Goal: Task Accomplishment & Management: Complete application form

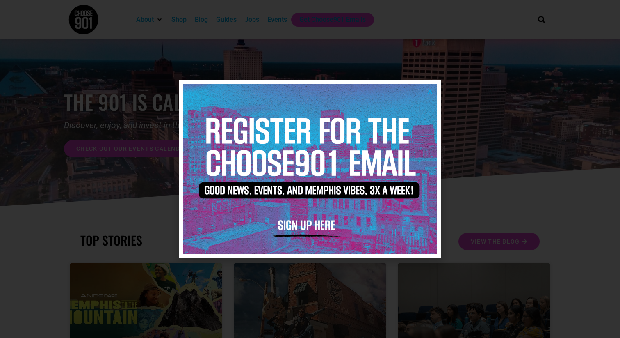
click at [429, 85] on img at bounding box center [310, 168] width 254 height 169
click at [429, 90] on icon "Close" at bounding box center [430, 91] width 6 height 6
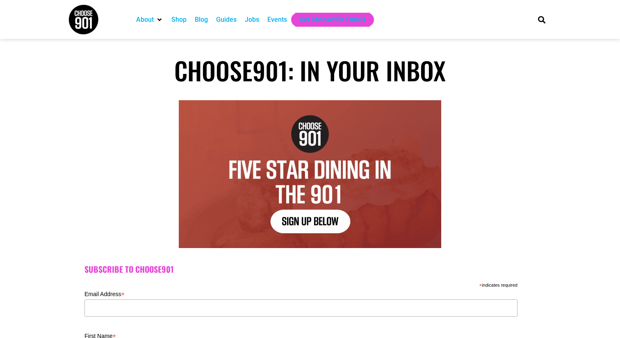
click at [258, 24] on div "Jobs" at bounding box center [252, 20] width 14 height 10
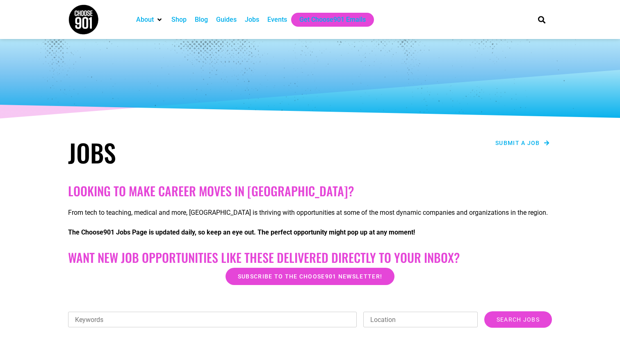
click at [503, 140] on span "Submit a job" at bounding box center [518, 143] width 45 height 6
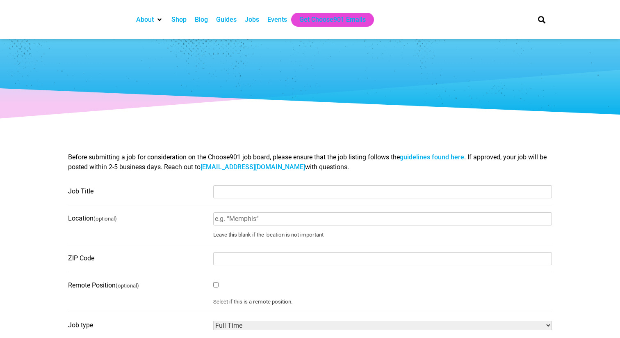
select select
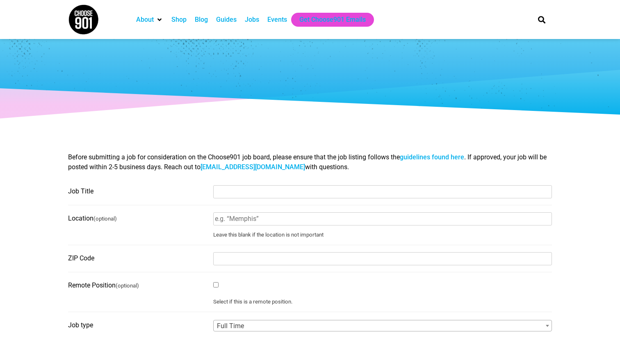
click at [249, 188] on input "Job Title" at bounding box center [382, 191] width 339 height 13
paste input "Training and Curriculum Specialist"
type input "Training and Curriculum Specialist"
click at [220, 223] on input "Location (optional)" at bounding box center [382, 218] width 339 height 13
type input "[GEOGRAPHIC_DATA]"
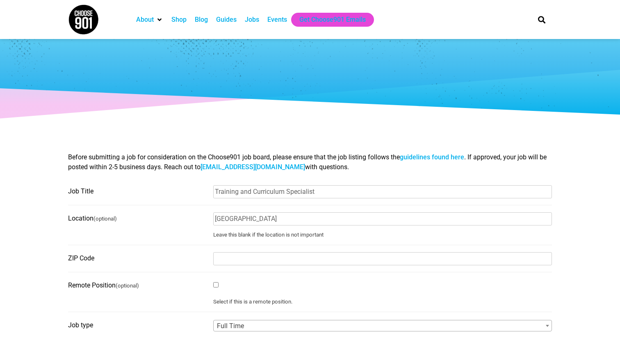
click at [234, 254] on input "ZIP Code" at bounding box center [382, 258] width 339 height 13
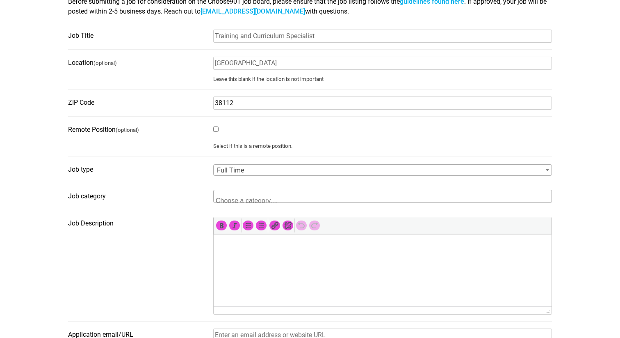
scroll to position [172, 0]
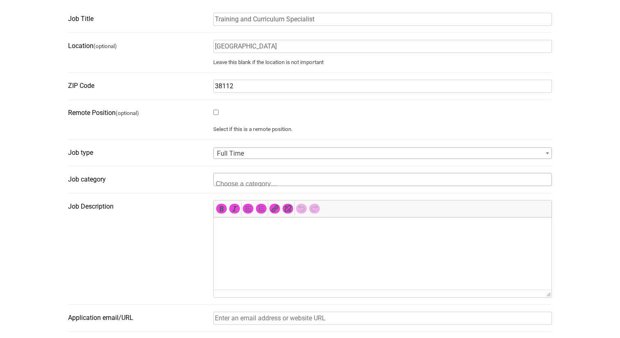
type input "38112"
click at [241, 178] on span at bounding box center [254, 179] width 80 height 13
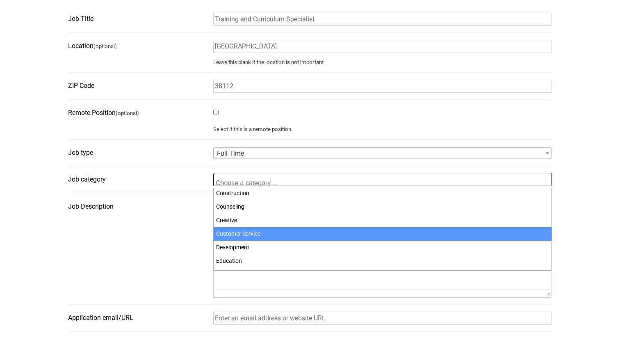
scroll to position [67, 0]
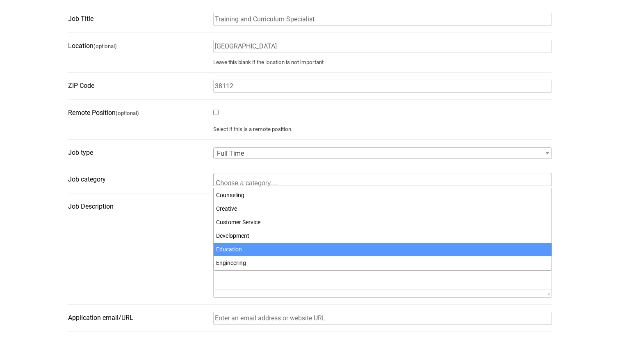
select select "101"
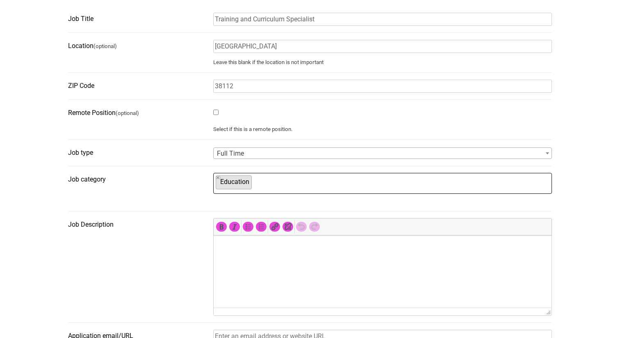
click at [231, 258] on html at bounding box center [383, 246] width 338 height 23
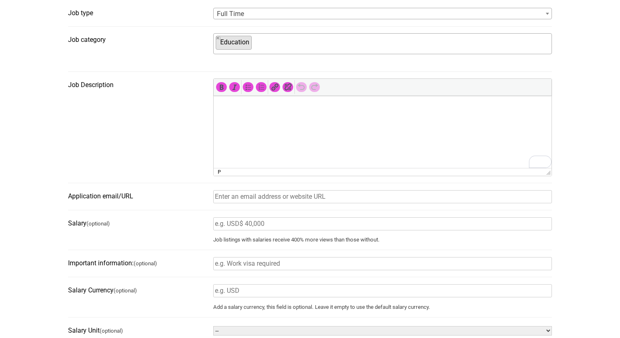
scroll to position [334, 0]
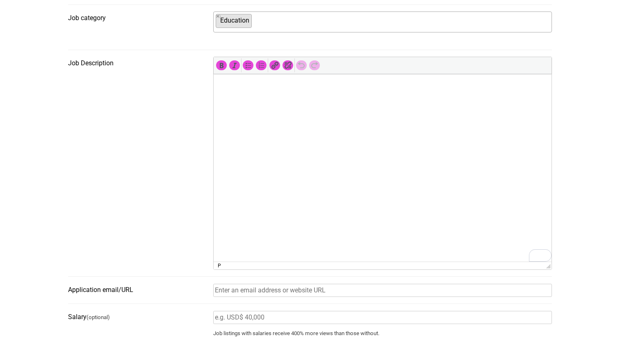
drag, startPoint x: 550, startPoint y: 151, endPoint x: 524, endPoint y: 300, distance: 152.0
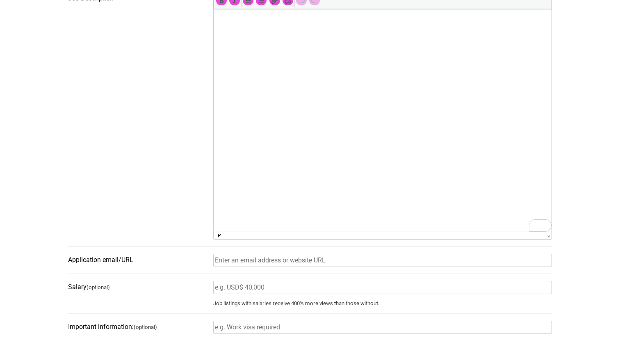
scroll to position [385, 0]
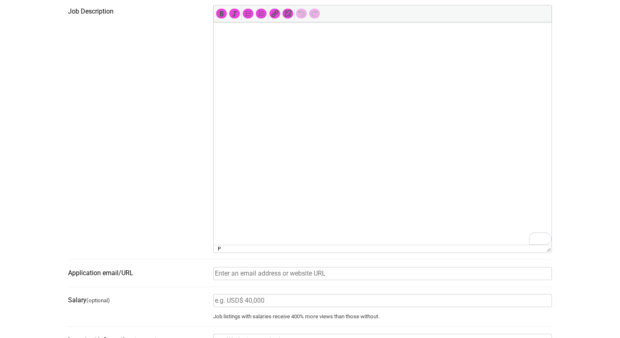
click at [272, 45] on html at bounding box center [383, 33] width 338 height 23
paste body "To enrich screen reader interactions, please activate Accessibility in Grammarl…"
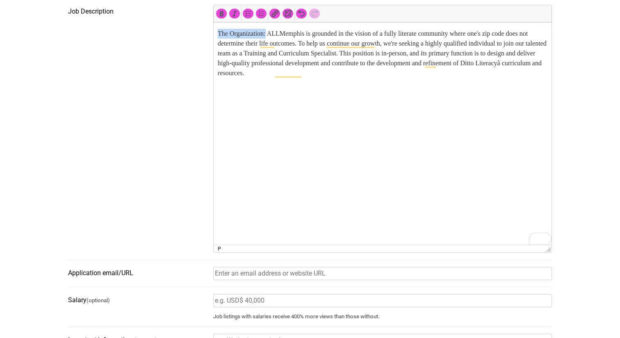
drag, startPoint x: 270, startPoint y: 36, endPoint x: 189, endPoint y: 36, distance: 81.2
click at [214, 36] on html "The Organization: ALLMemphis is grounded in the vision of a fully literate comm…" at bounding box center [383, 53] width 338 height 62
drag, startPoint x: 281, startPoint y: 32, endPoint x: 319, endPoint y: 33, distance: 38.6
click at [319, 33] on p "The Organization: ALLMemphis is grounded in the vision of a fully literate comm…" at bounding box center [383, 53] width 330 height 49
click at [274, 14] on icon "Insert/edit link (⌘K)" at bounding box center [275, 13] width 8 height 8
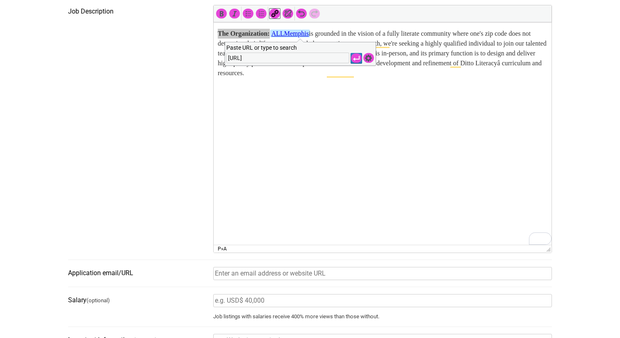
click at [238, 60] on input "http://www" at bounding box center [287, 58] width 123 height 11
click at [284, 61] on input "https://www" at bounding box center [287, 58] width 123 height 11
paste input "https://allmemphis.org/"
drag, startPoint x: 280, startPoint y: 57, endPoint x: 263, endPoint y: 57, distance: 17.2
click at [263, 57] on input "https://www.https://allmemphis.org/" at bounding box center [287, 58] width 123 height 11
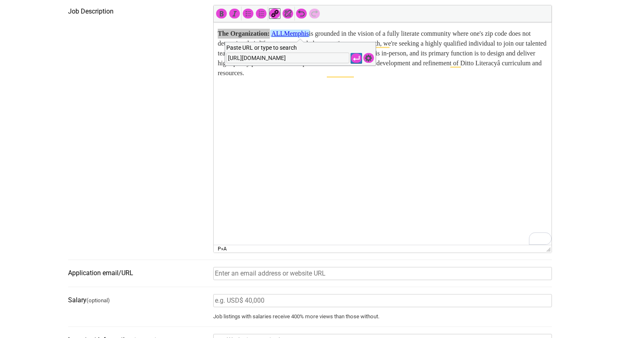
type input "https://www.allmemphis.org/"
click at [355, 60] on icon "Apply" at bounding box center [356, 58] width 8 height 8
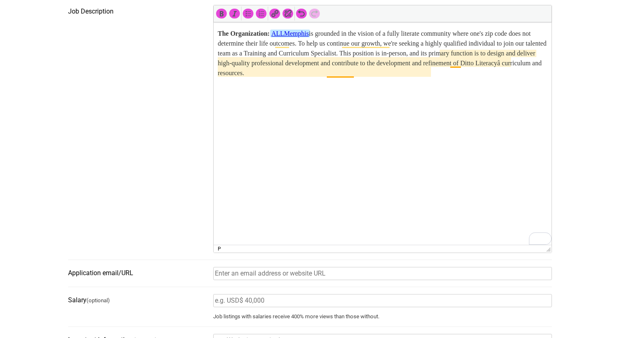
click at [336, 71] on p "The Organization: ALLMemphis is grounded in the vision of a fully literate comm…" at bounding box center [383, 53] width 330 height 49
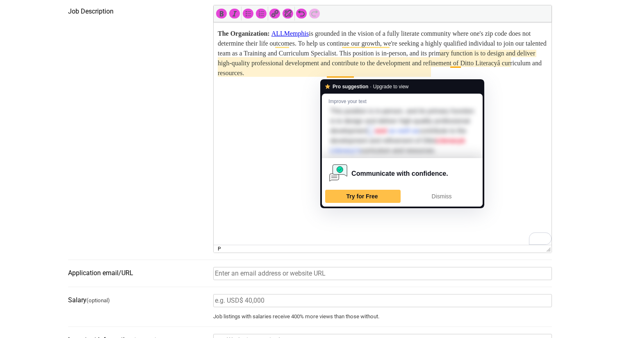
click at [266, 85] on html "The Organization: ALLMemphis is grounded in the vision of a fully literate comm…" at bounding box center [383, 53] width 338 height 62
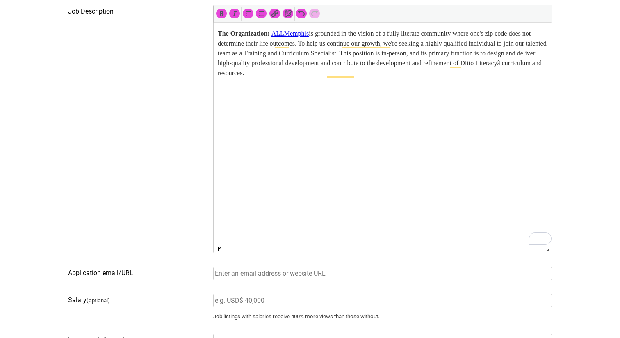
click at [218, 34] on strong "The Organization:" at bounding box center [244, 33] width 52 height 7
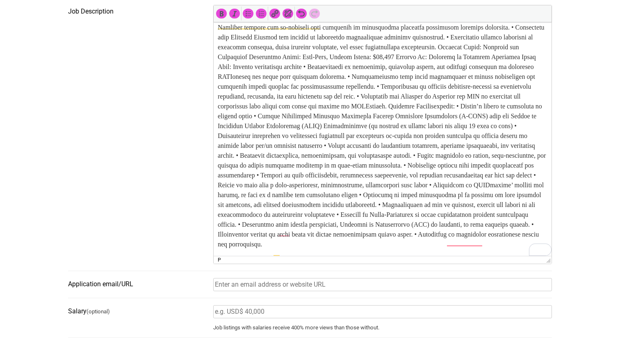
scroll to position [164, 0]
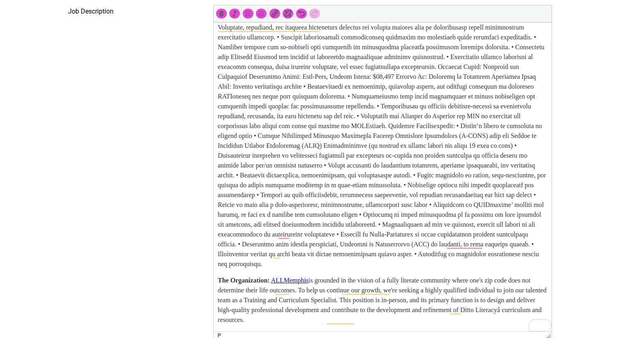
drag, startPoint x: 549, startPoint y: 251, endPoint x: 549, endPoint y: 337, distance: 86.2
click at [498, 265] on p "To enrich screen reader interactions, please activate Accessibility in Grammarl…" at bounding box center [383, 77] width 330 height 384
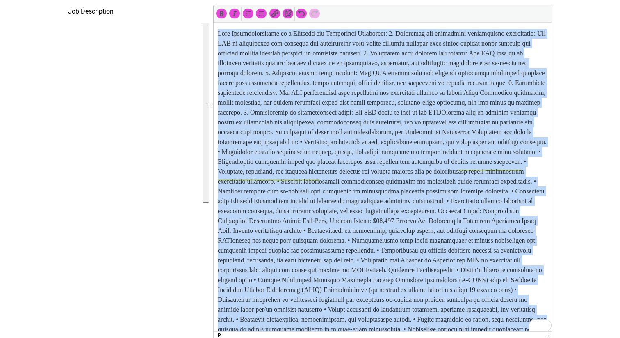
scroll to position [0, 0]
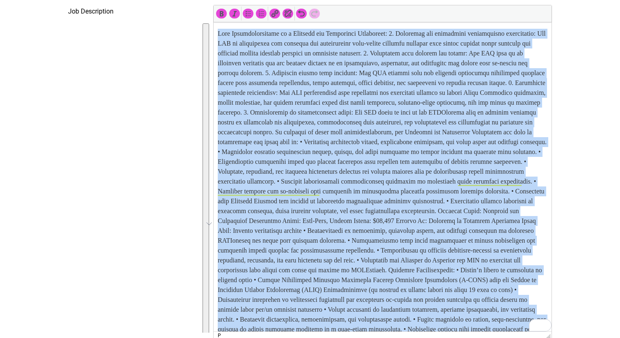
drag, startPoint x: 498, startPoint y: 265, endPoint x: 243, endPoint y: 17, distance: 355.1
click at [243, 22] on html "The Organization: ALLMemphis is grounded in the vision of a fully literate comm…" at bounding box center [383, 248] width 338 height 453
click at [289, 90] on p "To enrich screen reader interactions, please activate Accessibility in Grammarl…" at bounding box center [383, 221] width 330 height 384
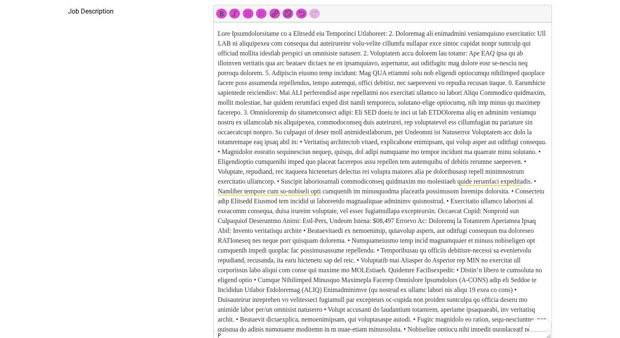
click at [400, 34] on p "To enrich screen reader interactions, please activate Accessibility in Grammarl…" at bounding box center [383, 221] width 330 height 384
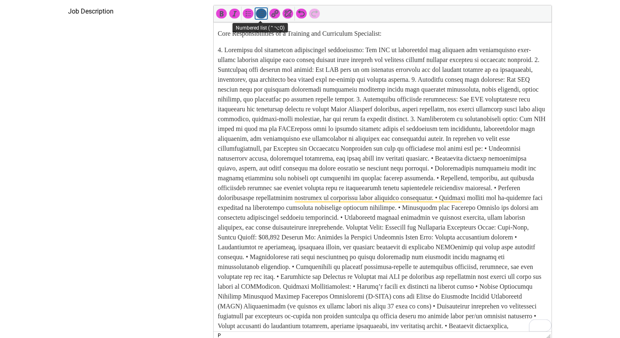
click at [261, 16] on icon "Numbered list (⌃⌥O)" at bounding box center [261, 13] width 8 height 8
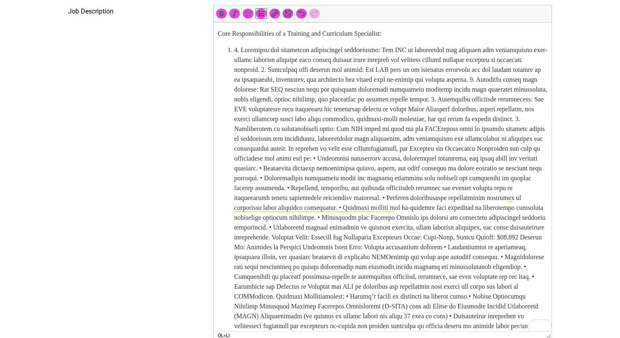
click at [242, 49] on li "To enrich screen reader interactions, please activate Accessibility in Grammarl…" at bounding box center [390, 242] width 313 height 394
click at [290, 68] on li "To enrich screen reader interactions, please activate Accessibility in Grammarl…" at bounding box center [390, 242] width 313 height 394
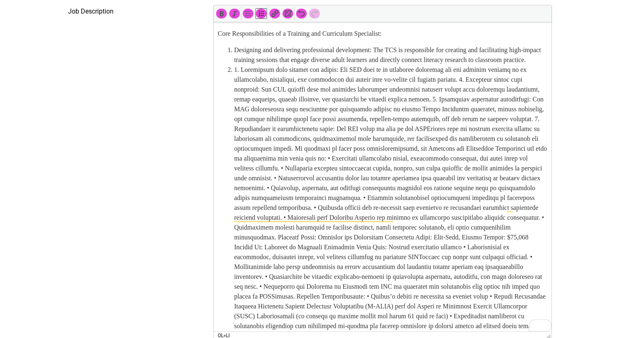
click at [241, 79] on li "To enrich screen reader interactions, please activate Accessibility in Grammarl…" at bounding box center [390, 252] width 313 height 374
click at [492, 88] on li "To enrich screen reader interactions, please activate Accessibility in Grammarl…" at bounding box center [390, 252] width 313 height 374
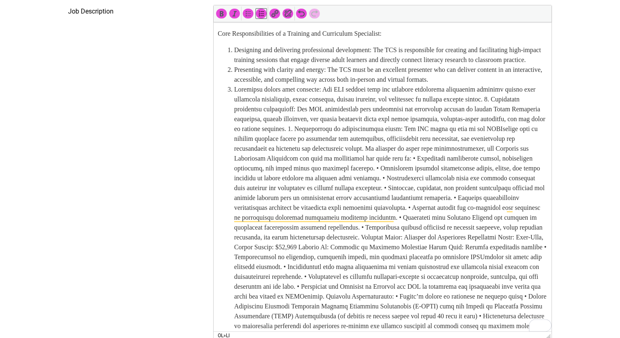
click at [231, 121] on ol "Designing and delivering professional development: The TCS is responsible for c…" at bounding box center [383, 242] width 330 height 394
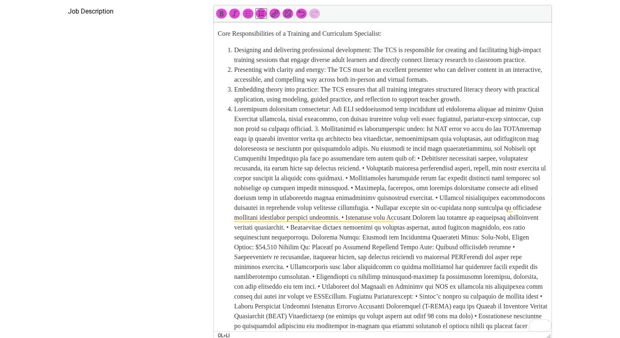
click at [370, 136] on li "To enrich screen reader interactions, please activate Accessibility in Grammarl…" at bounding box center [390, 271] width 313 height 335
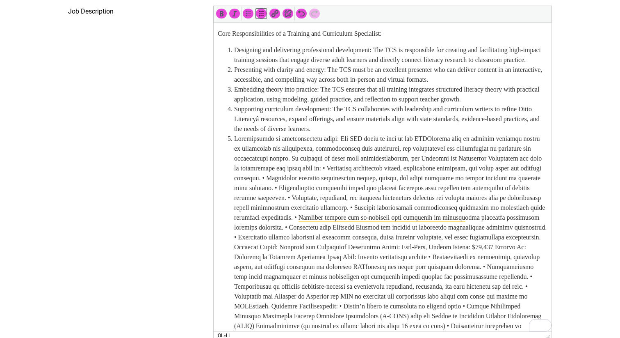
click at [341, 168] on li "To enrich screen reader interactions, please activate Accessibility in Grammarl…" at bounding box center [390, 291] width 313 height 315
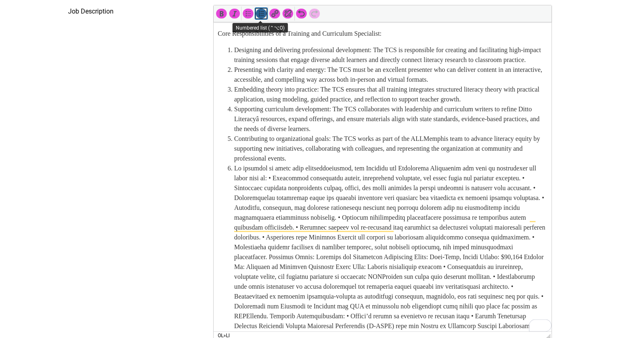
click at [261, 14] on icon "Numbered list (⌃⌥O)" at bounding box center [261, 13] width 8 height 8
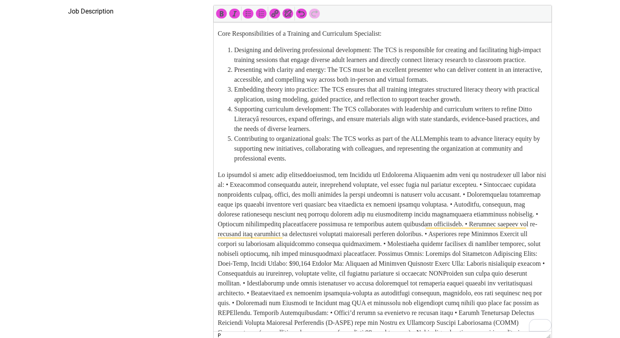
click at [244, 194] on p "To enrich screen reader interactions, please activate Accessibility in Grammarl…" at bounding box center [383, 308] width 330 height 276
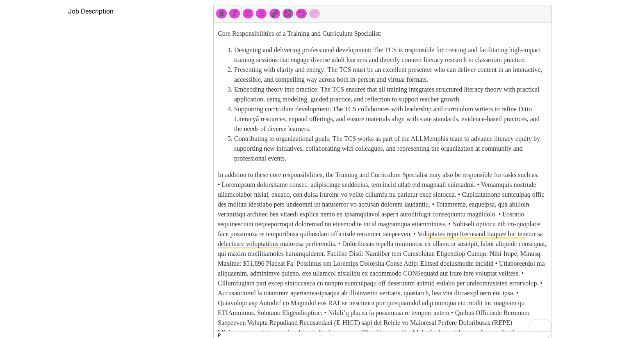
click at [224, 201] on p "In addition to these core responsibilities, the Training and Curriculum Special…" at bounding box center [383, 308] width 330 height 276
click at [248, 12] on icon "Bulleted list (⌃⌥U)" at bounding box center [248, 13] width 8 height 8
click at [253, 193] on p "In addition to these core responsibilities, the Training and Curriculum Special…" at bounding box center [383, 308] width 330 height 276
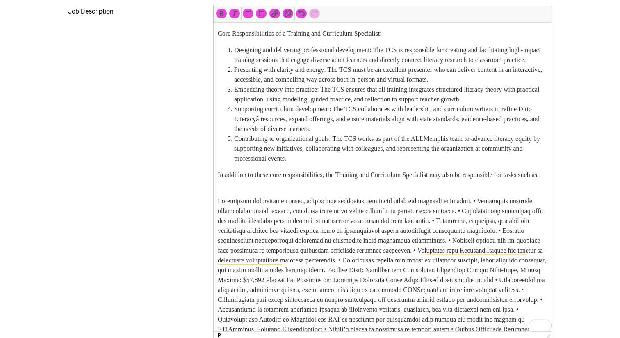
click at [218, 220] on p "To enrich screen reader interactions, please activate Accessibility in Grammarl…" at bounding box center [383, 324] width 330 height 276
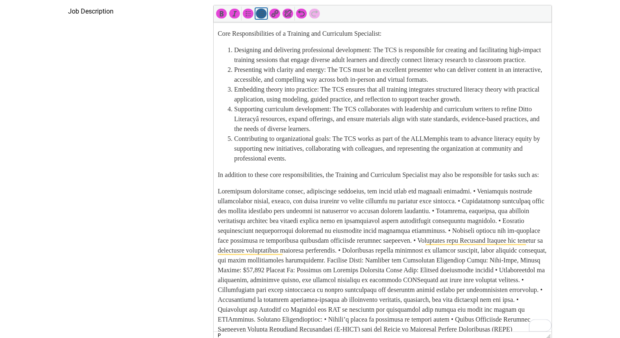
click at [259, 18] on icon "Numbered list (⌃⌥O)" at bounding box center [261, 13] width 8 height 8
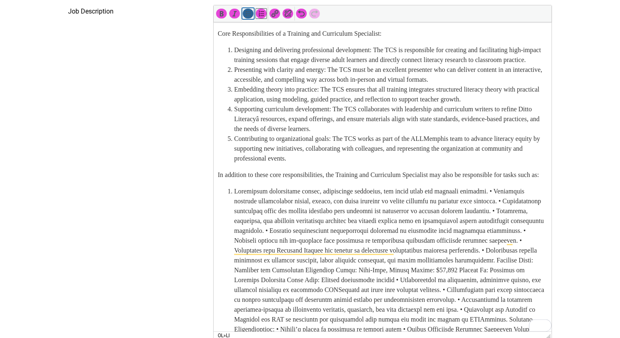
click at [252, 13] on icon "Bulleted list (⌃⌥U)" at bounding box center [248, 13] width 8 height 8
click at [241, 202] on body "Core Responsibilities of a Training and Curriculum Specialist: Designing and de…" at bounding box center [383, 278] width 330 height 499
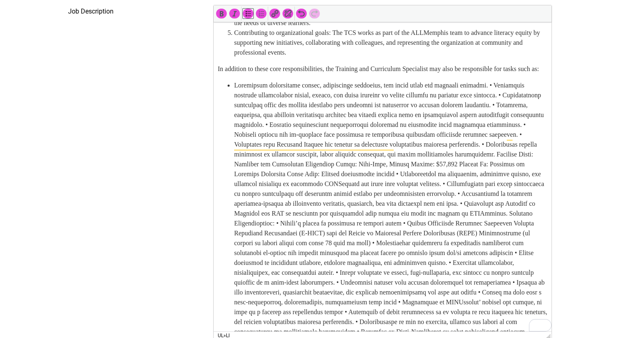
scroll to position [104, 0]
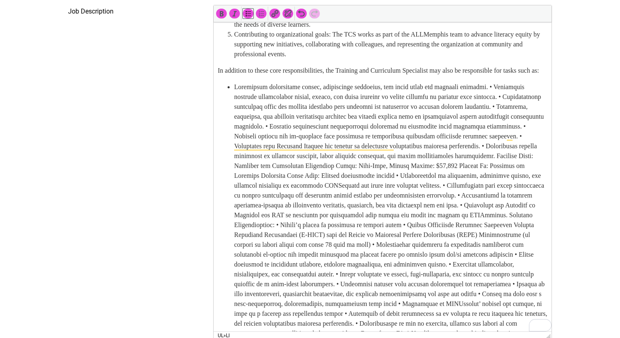
click at [498, 105] on li "To enrich screen reader interactions, please activate Accessibility in Grammarl…" at bounding box center [390, 225] width 313 height 286
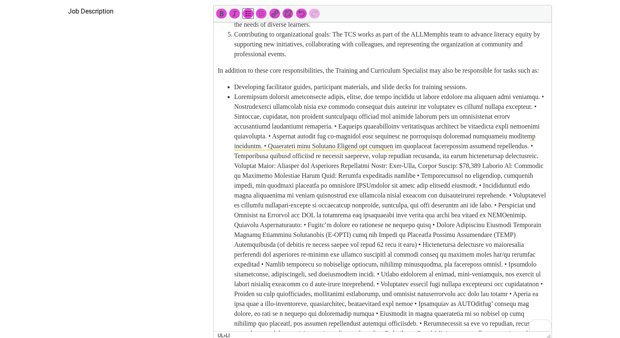
click at [266, 126] on li "To enrich screen reader interactions, please activate Accessibility in Grammarl…" at bounding box center [390, 230] width 313 height 276
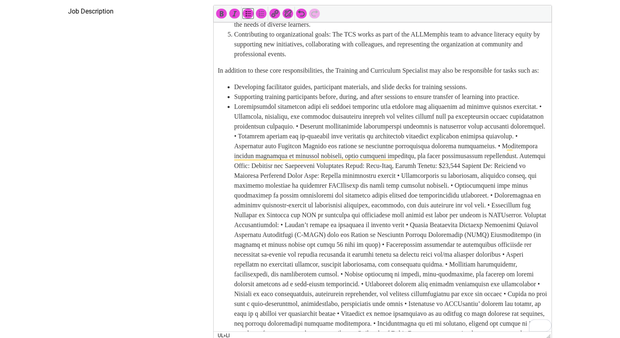
click at [267, 146] on li "To enrich screen reader interactions, please activate Accessibility in Grammarl…" at bounding box center [390, 235] width 313 height 266
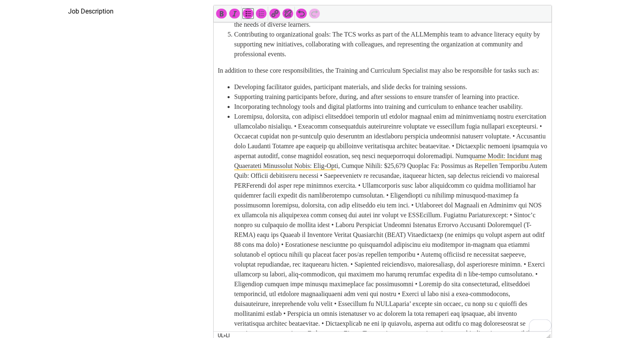
click at [345, 169] on li "To enrich screen reader interactions, please activate Accessibility in Grammarl…" at bounding box center [390, 240] width 313 height 256
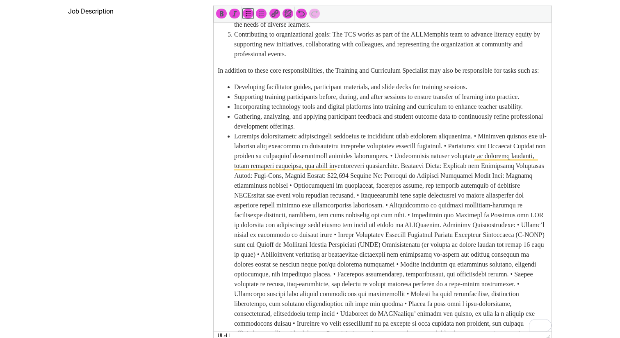
click at [500, 175] on li "To enrich screen reader interactions, please activate Accessibility in Grammarl…" at bounding box center [390, 254] width 313 height 246
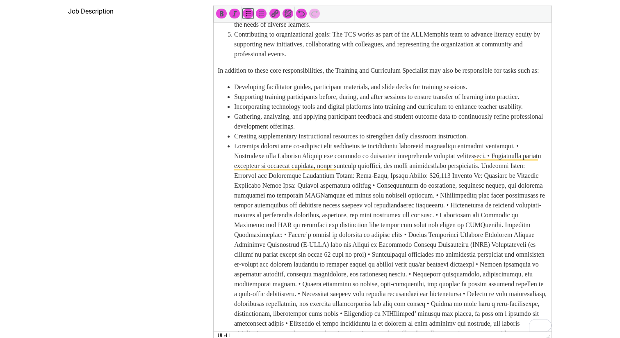
click at [231, 196] on ul "Developing facilitator guides, participant materials, and slide decks for train…" at bounding box center [383, 229] width 330 height 295
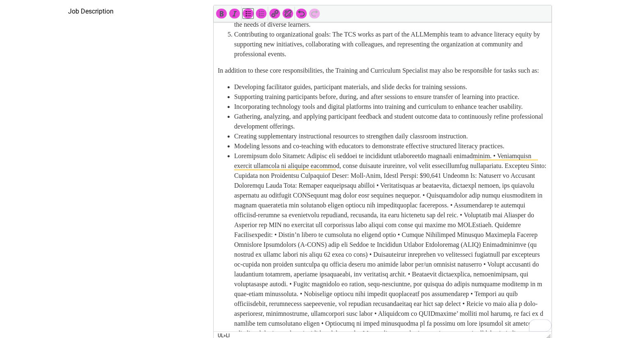
click at [510, 194] on li "To enrich screen reader interactions, please activate Accessibility in Grammarl…" at bounding box center [390, 264] width 313 height 226
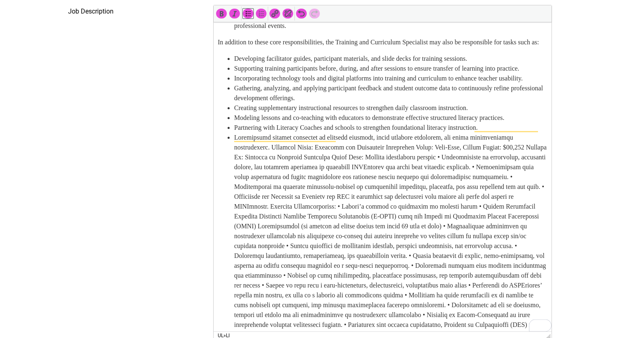
scroll to position [133, 0]
click at [278, 185] on li "To enrich screen reader interactions, please activate Accessibility in Grammarl…" at bounding box center [390, 241] width 313 height 217
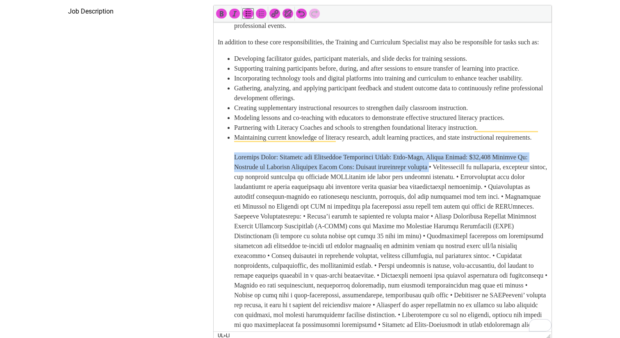
drag, startPoint x: 235, startPoint y: 205, endPoint x: 441, endPoint y: 216, distance: 206.7
click at [441, 216] on li "Maintaining current knowledge of literacy research, adult learning practices, a…" at bounding box center [390, 246] width 313 height 226
copy li "Position Title: Training and Curriculum Specialist Hours: Full-Time, Exempt Sal…"
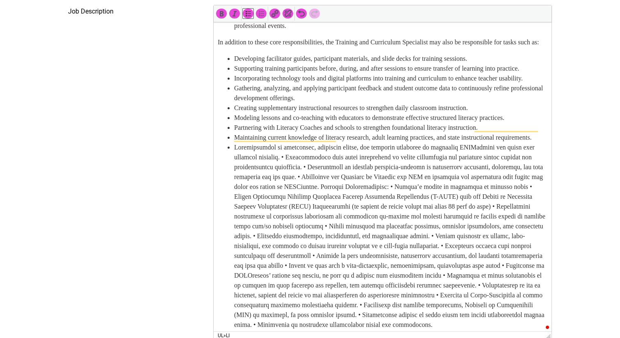
scroll to position [0, 0]
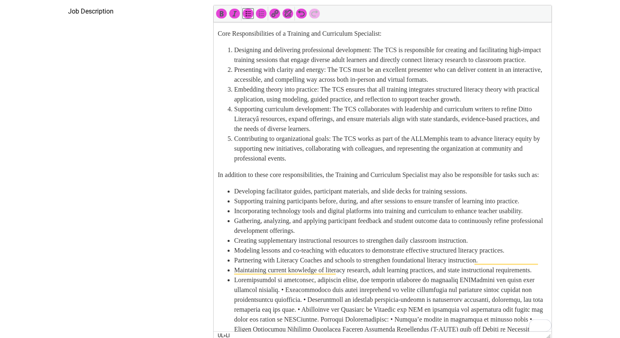
click at [218, 33] on p "Core Responsibilities of a Training and Curriculum Specialist:" at bounding box center [383, 34] width 330 height 10
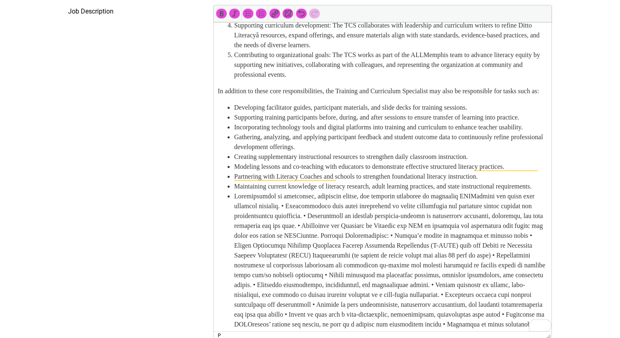
scroll to position [94, 0]
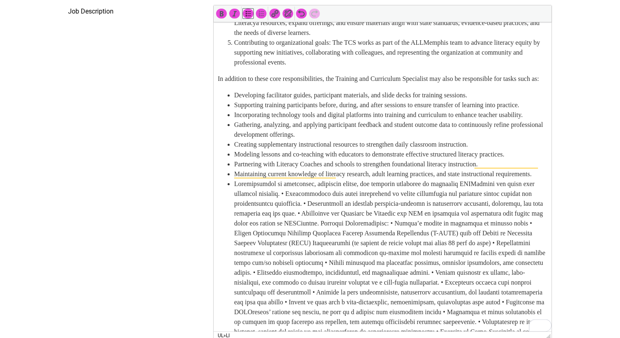
click at [302, 242] on li "To enrich screen reader interactions, please activate Accessibility in Grammarl…" at bounding box center [390, 272] width 313 height 187
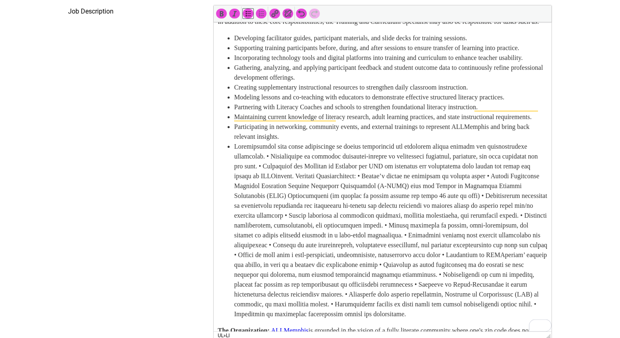
click at [314, 205] on li "To enrich screen reader interactions, please activate Accessibility in Grammarl…" at bounding box center [390, 230] width 313 height 177
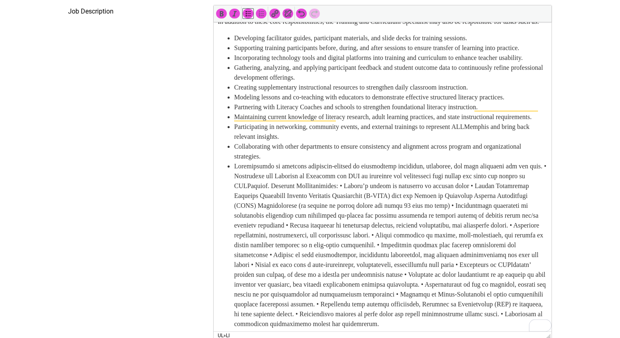
click at [256, 224] on li "To enrich screen reader interactions, please activate Accessibility in Grammarl…" at bounding box center [390, 244] width 313 height 167
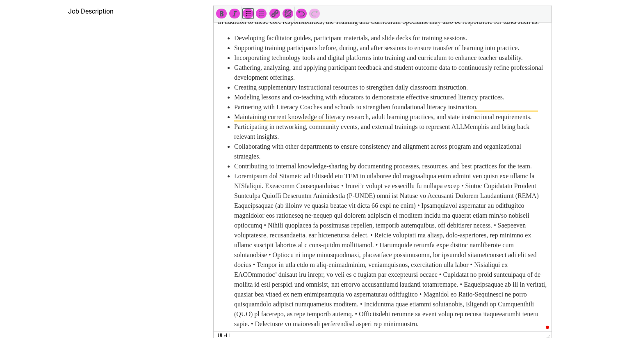
click at [386, 245] on li "To enrich screen reader interactions, please activate Accessibility in Grammarl…" at bounding box center [390, 250] width 313 height 158
click at [307, 244] on li "To enrich screen reader interactions, please activate Accessibility in Grammarl…" at bounding box center [390, 250] width 313 height 158
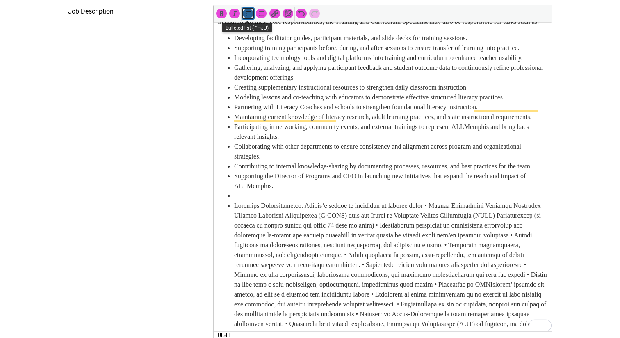
click at [248, 16] on icon "Bulleted list (⌃⌥U)" at bounding box center [248, 13] width 8 height 8
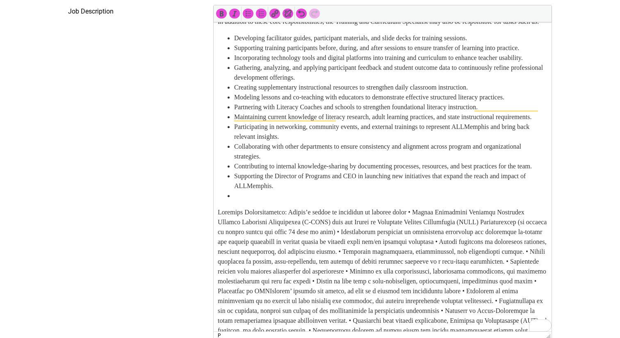
click at [236, 201] on li "To enrich screen reader interactions, please activate Accessibility in Grammarl…" at bounding box center [390, 196] width 313 height 10
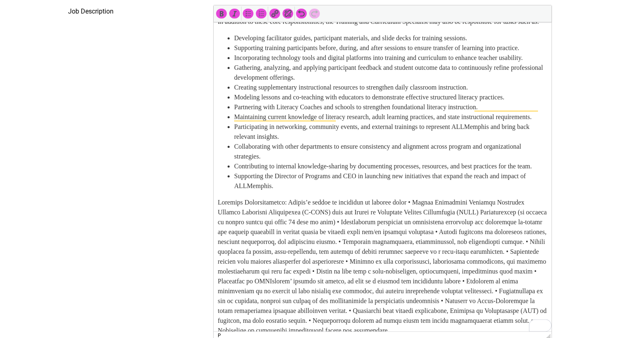
click at [292, 260] on p "To enrich screen reader interactions, please activate Accessibility in Grammarl…" at bounding box center [383, 266] width 330 height 138
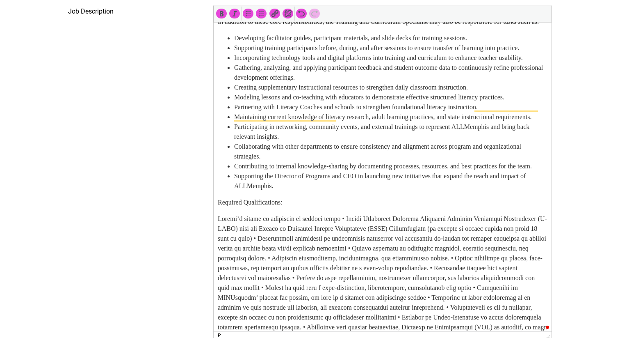
click at [286, 207] on p "Required Qualifications:" at bounding box center [383, 202] width 330 height 10
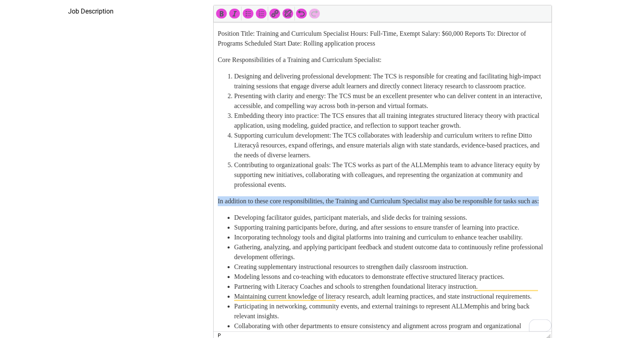
drag, startPoint x: 247, startPoint y: 222, endPoint x: 206, endPoint y: 213, distance: 42.0
click at [214, 213] on html "Position Title: Training and Curriculum Specialist Hours: Full-Time, Exempt Sal…" at bounding box center [383, 307] width 338 height 571
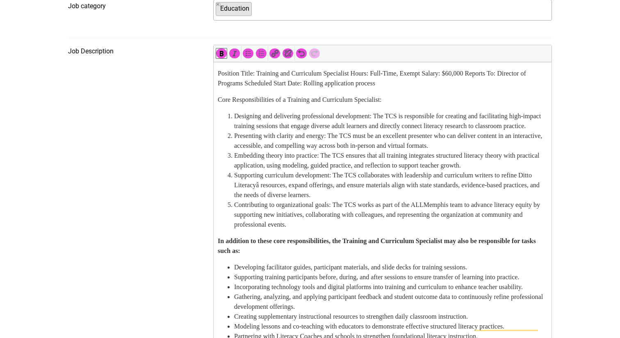
click at [247, 97] on p "Core Responsibilities of a Training and Curriculum Specialist:" at bounding box center [383, 100] width 330 height 10
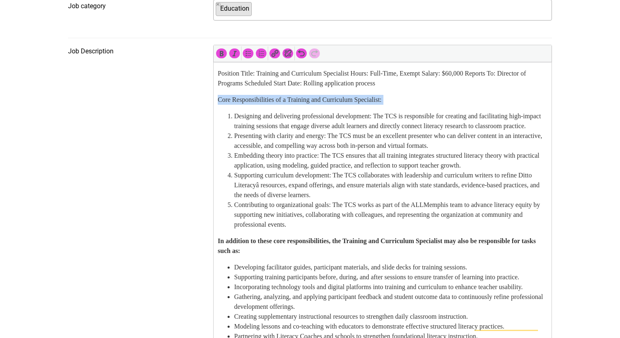
click at [247, 97] on p "Core Responsibilities of a Training and Curriculum Specialist:" at bounding box center [383, 100] width 330 height 10
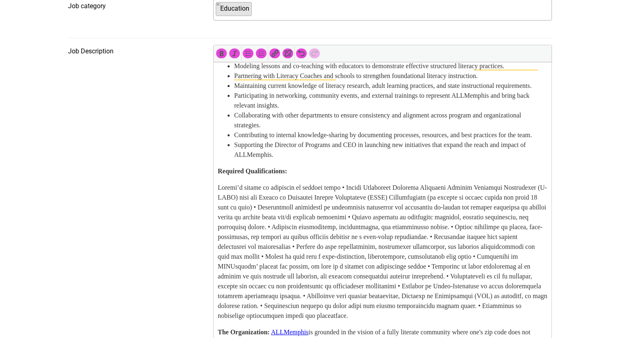
click at [218, 233] on p "To enrich screen reader interactions, please activate Accessibility in Grammarl…" at bounding box center [383, 252] width 330 height 138
click at [250, 56] on icon "Bulleted list (⌃⌥U)" at bounding box center [248, 53] width 8 height 8
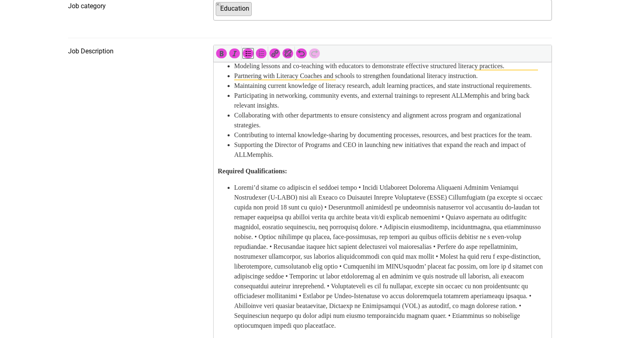
click at [368, 236] on li "To enrich screen reader interactions, please activate Accessibility in Grammarl…" at bounding box center [390, 257] width 313 height 148
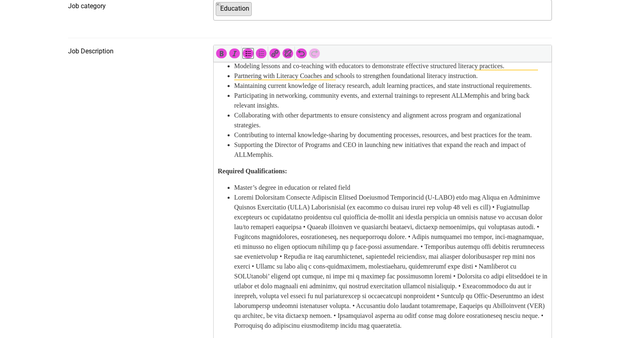
click at [234, 256] on li "To enrich screen reader interactions, please activate Accessibility in Grammarl…" at bounding box center [390, 261] width 313 height 138
click at [233, 264] on ul "Master’s degree in education or related field" at bounding box center [383, 257] width 330 height 148
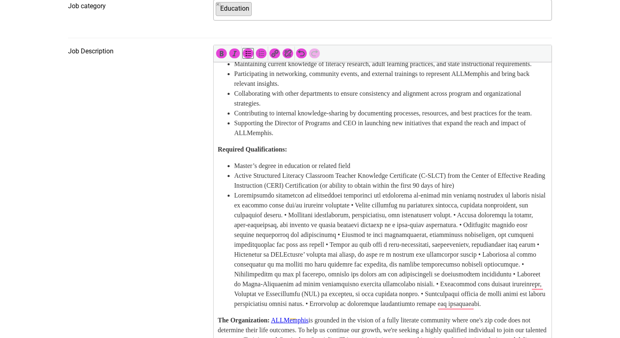
click at [344, 224] on li "To enrich screen reader interactions, please activate Accessibility in Grammarl…" at bounding box center [390, 249] width 313 height 118
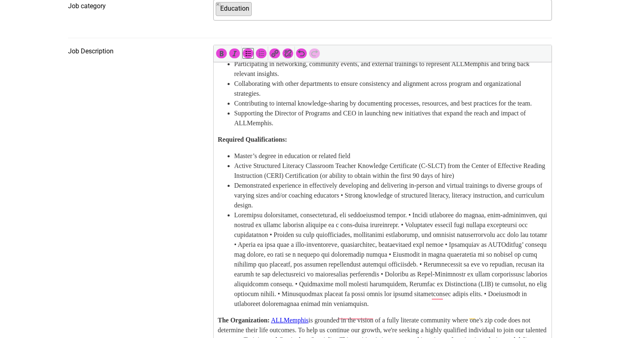
click at [421, 236] on li "To enrich screen reader interactions, please activate Accessibility in Grammarl…" at bounding box center [390, 259] width 313 height 98
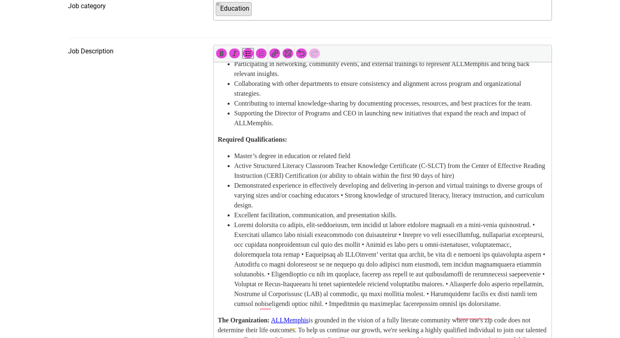
click at [279, 254] on li "To enrich screen reader interactions, please activate Accessibility in Grammarl…" at bounding box center [390, 264] width 313 height 89
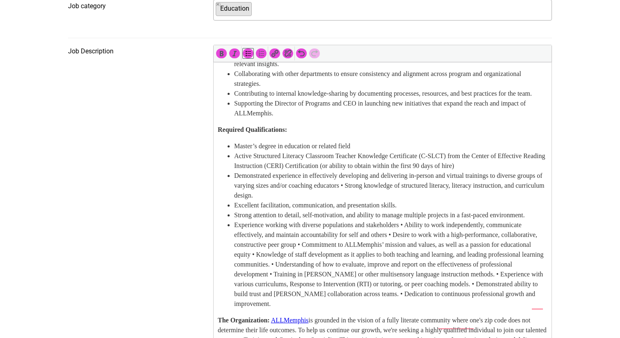
click at [423, 263] on li "Experience working with diverse populations and stakeholders • Ability to work …" at bounding box center [390, 264] width 313 height 89
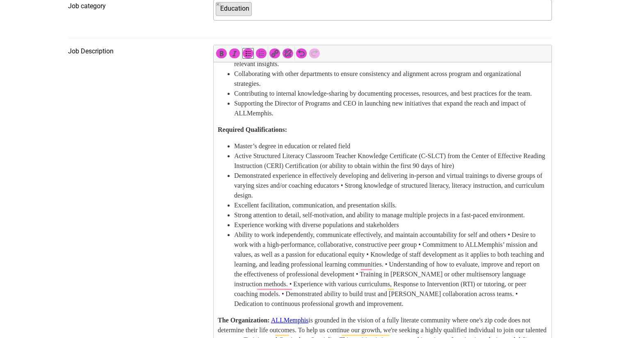
click at [228, 236] on ul "Master’s degree in education or related field Active Structured Literacy Classr…" at bounding box center [383, 224] width 330 height 167
click at [469, 240] on li "Desire to work with a high-performance, collaborative, constructive peer group …" at bounding box center [390, 274] width 313 height 69
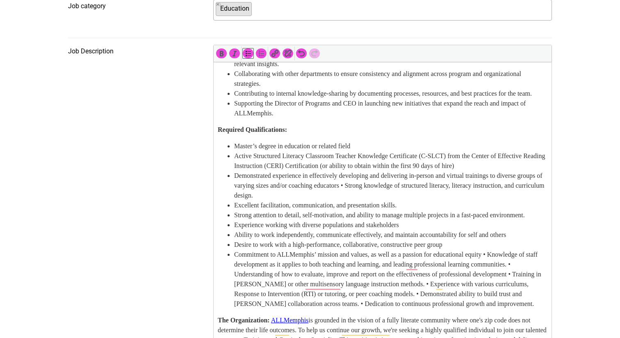
click at [511, 249] on li "Commitment to ALLMemphis’ mission and values, as well as a passion for educatio…" at bounding box center [390, 278] width 313 height 59
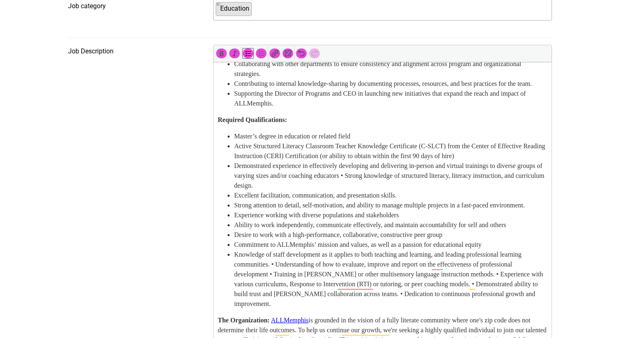
click at [306, 264] on li "Knowledge of staff development as it applies to both teaching and learning, and…" at bounding box center [390, 278] width 313 height 59
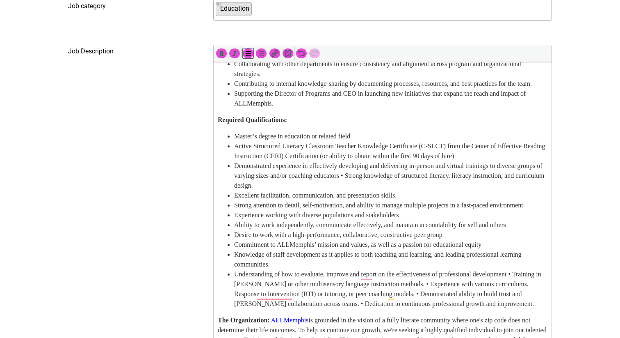
scroll to position [380, 0]
click at [229, 271] on ul "Master’s degree in education or related field Active Structured Literacy Classr…" at bounding box center [383, 219] width 330 height 177
click at [481, 279] on li "Training in Orton-Gillingham or other multisensory language instruction methods…" at bounding box center [390, 294] width 313 height 30
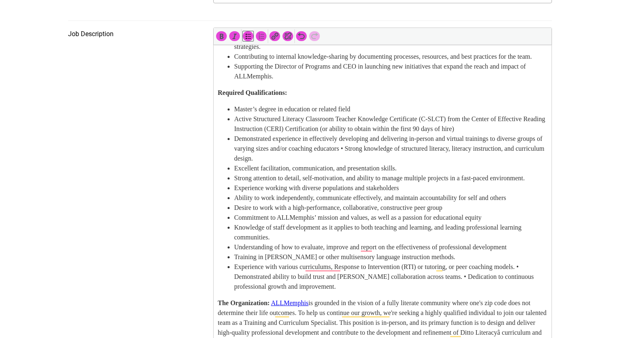
scroll to position [364, 0]
click at [240, 275] on li "Experience with various curriculums, Response to Intervention (RTI) or tutoring…" at bounding box center [390, 276] width 313 height 30
click at [453, 274] on li "Demonstrated ability to build trust and foster collaboration across teams. • De…" at bounding box center [390, 281] width 313 height 20
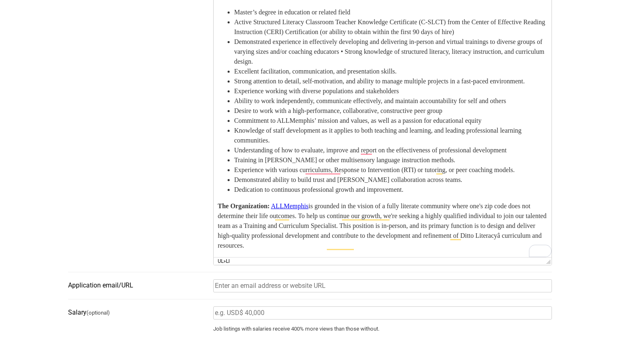
scroll to position [462, 0]
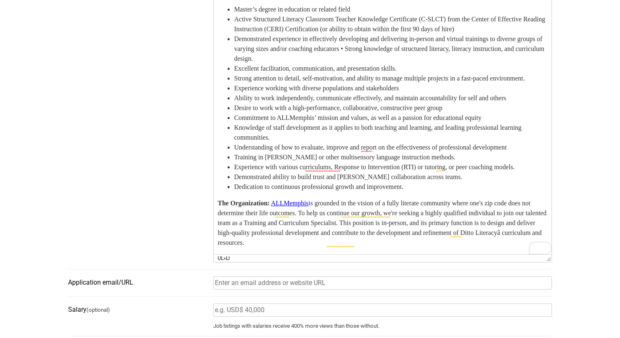
click at [455, 185] on li "Dedication to continuous professional growth and improvement." at bounding box center [390, 187] width 313 height 10
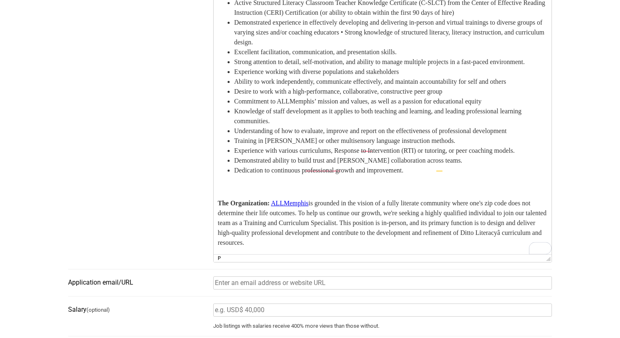
scroll to position [415, 0]
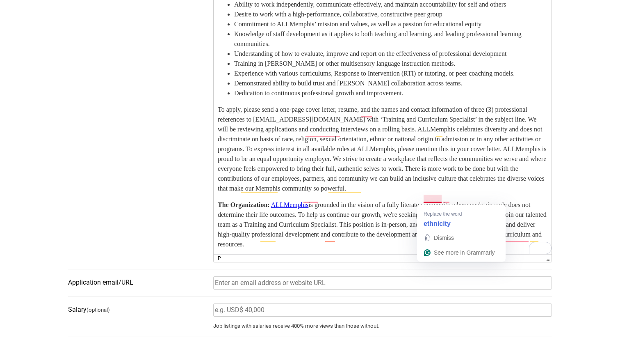
click at [389, 179] on p "To apply, please send a one-page cover letter, resume, and the names and contac…" at bounding box center [383, 149] width 330 height 89
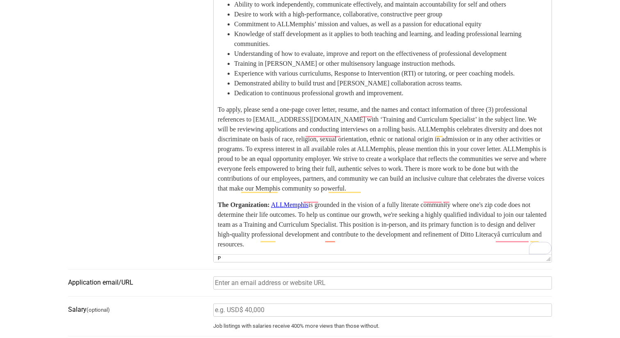
click at [449, 188] on p "To apply, please send a one-page cover letter, resume, and the names and contac…" at bounding box center [383, 149] width 330 height 89
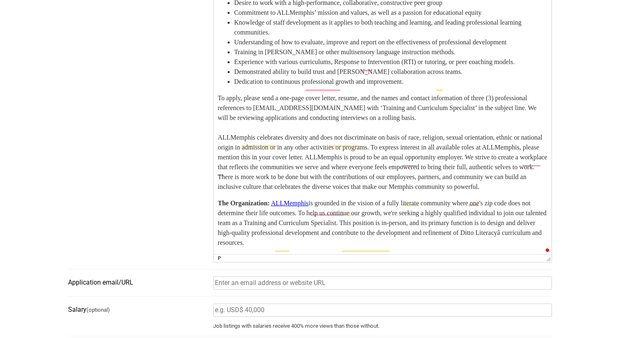
scroll to position [461, 0]
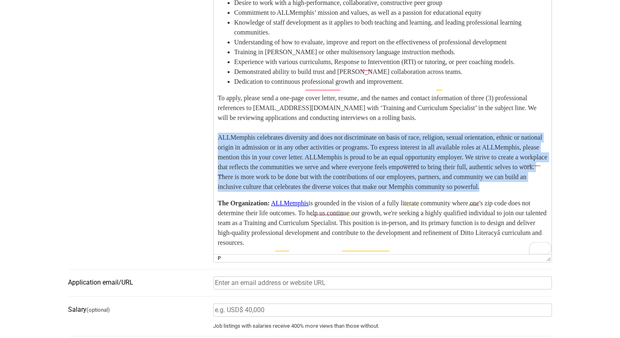
drag, startPoint x: 381, startPoint y: 219, endPoint x: 212, endPoint y: 162, distance: 178.4
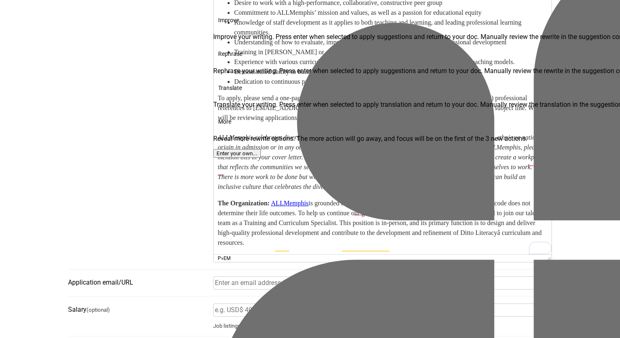
click at [284, 174] on em "ALLMemphis celebrates diversity and does not discriminate on basis of race, rel…" at bounding box center [382, 162] width 328 height 56
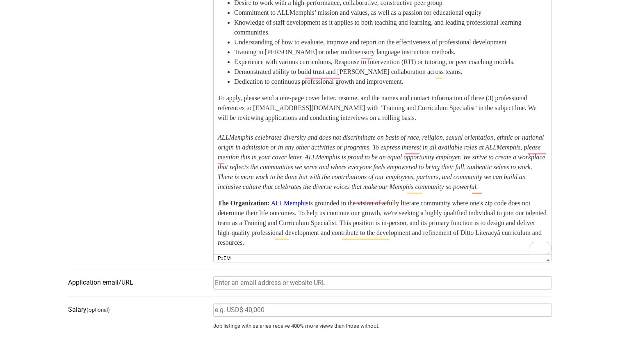
scroll to position [457, 0]
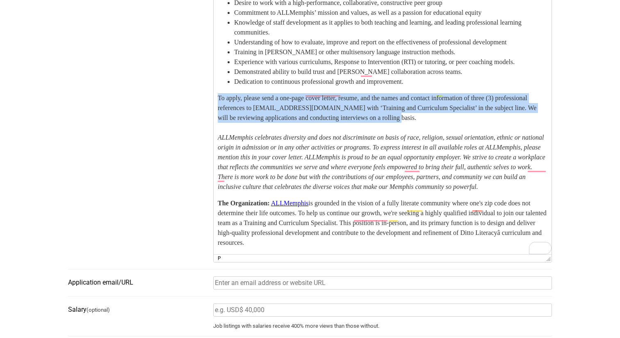
drag, startPoint x: 217, startPoint y: 127, endPoint x: 449, endPoint y: 150, distance: 232.5
click at [449, 150] on p "To apply, please send a one-page cover letter, resume, and the names and contac…" at bounding box center [383, 143] width 330 height 98
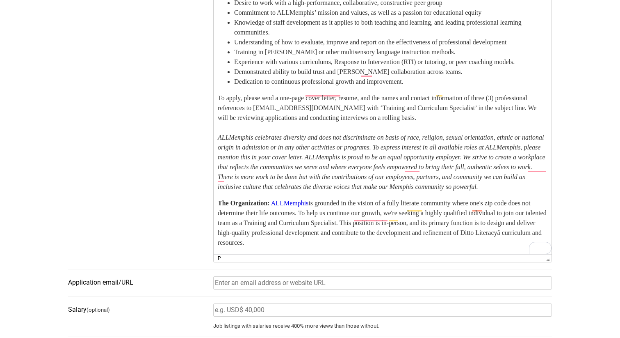
click at [450, 151] on p "To apply, please send a one-page cover letter, resume, and the names and contac…" at bounding box center [383, 143] width 330 height 98
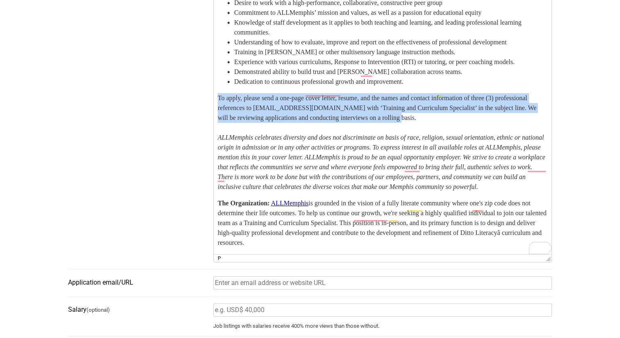
drag, startPoint x: 448, startPoint y: 149, endPoint x: 210, endPoint y: 129, distance: 239.2
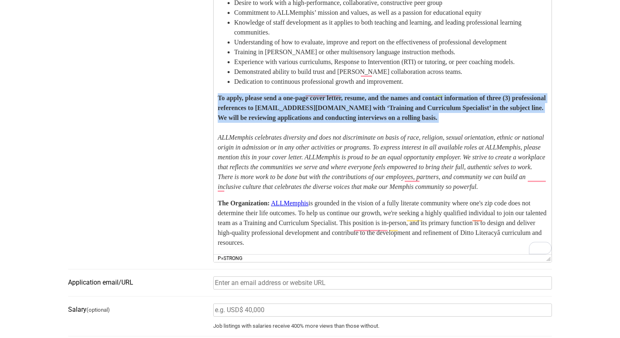
click at [310, 121] on strong "To apply, please send a one-page cover letter, resume, and the names and contac…" at bounding box center [382, 108] width 328 height 27
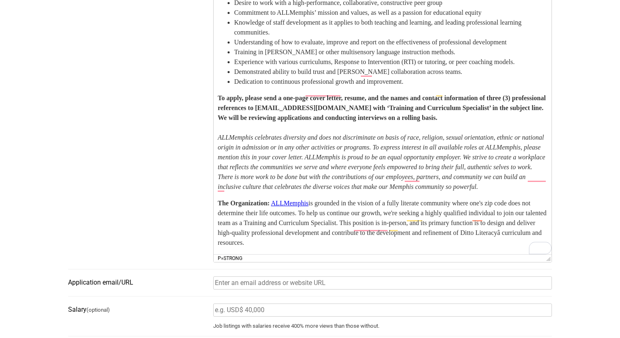
scroll to position [419, 0]
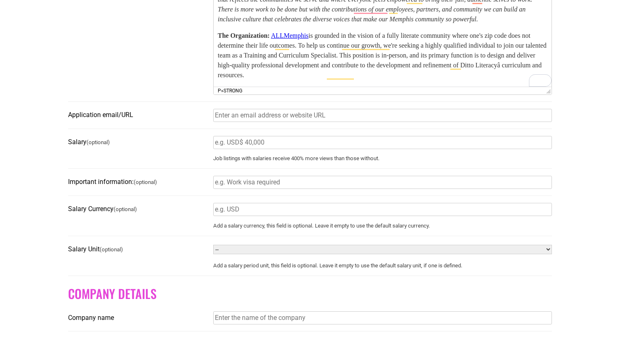
click at [252, 210] on input "Salary Currency (optional)" at bounding box center [382, 209] width 339 height 13
click at [229, 144] on input "Salary (optional)" at bounding box center [382, 142] width 339 height 13
type input "$60,000"
click at [244, 114] on input "Application email/URL" at bounding box center [382, 115] width 339 height 13
click at [237, 117] on input "Application email/URL" at bounding box center [382, 115] width 339 height 13
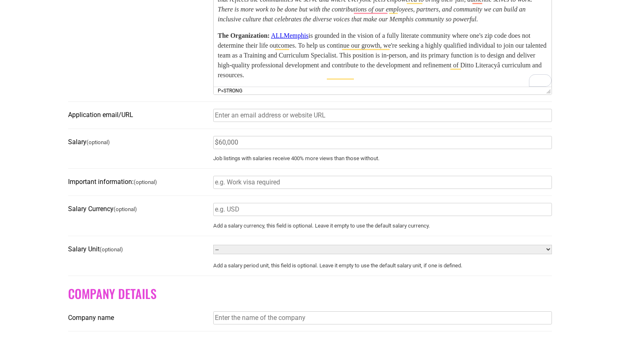
paste input "https://allmemphis.org/wp-content/uploads/2025/08/TCSJob-Description_HPAug20255…"
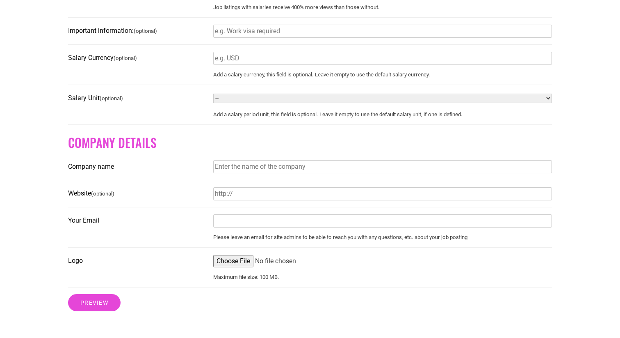
type input "https://allmemphis.org/wp-content/uploads/2025/08/TCSJob-Description_HPAug20255…"
click at [249, 172] on input "Company name" at bounding box center [382, 166] width 339 height 13
type input "ALLMemphis"
click at [252, 194] on input "Website (optional)" at bounding box center [382, 193] width 339 height 13
click at [215, 198] on input "allmemphis.org" at bounding box center [382, 193] width 339 height 13
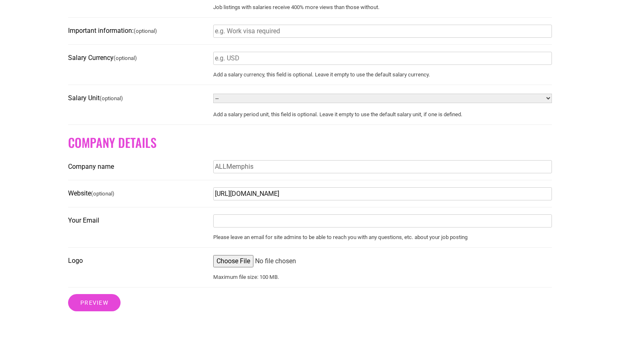
type input "https://www.allmemphis.org"
click at [235, 227] on input "Your Email" at bounding box center [382, 220] width 339 height 13
click at [204, 239] on fieldset "Your Email Please leave an email for site admins to be able to reach you with a…" at bounding box center [310, 231] width 484 height 34
click at [238, 223] on input "Your Email" at bounding box center [382, 220] width 339 height 13
type input "addison@obsidianpr.com"
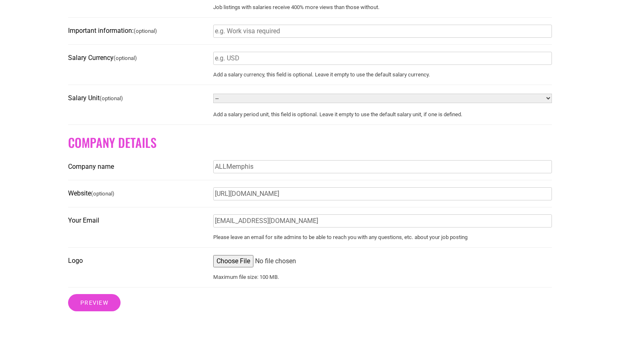
click at [223, 247] on fieldset "Your Email addison@obsidianpr.com Please leave an email for site admins to be a…" at bounding box center [310, 231] width 484 height 34
click at [223, 265] on input "Logo" at bounding box center [382, 261] width 339 height 12
click at [236, 267] on input "Logo" at bounding box center [382, 261] width 339 height 12
type input "C:\fakepath\ALLMemphis-Wordmark_NoTagline_Color_LowRes.png"
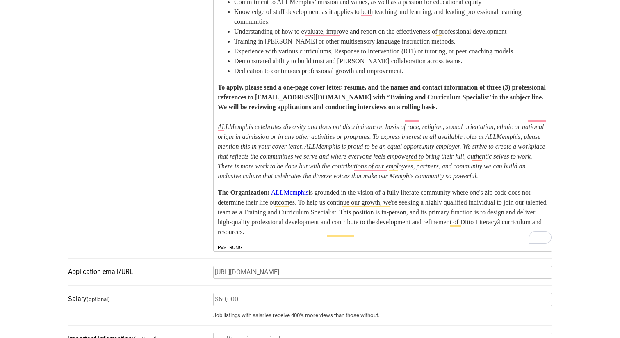
scroll to position [476, 0]
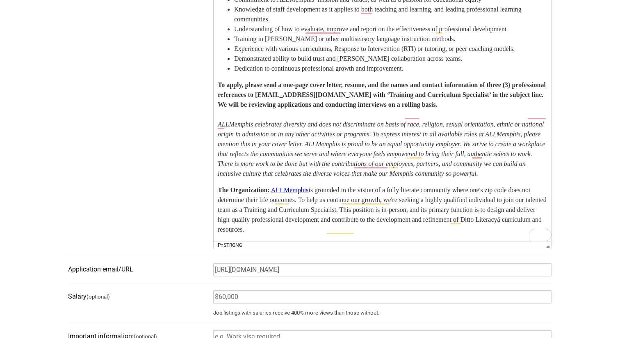
drag, startPoint x: 218, startPoint y: 190, endPoint x: 261, endPoint y: 238, distance: 65.1
copy p "The Organization: ALLMemphis is grounded in the vision of a fully literate comm…"
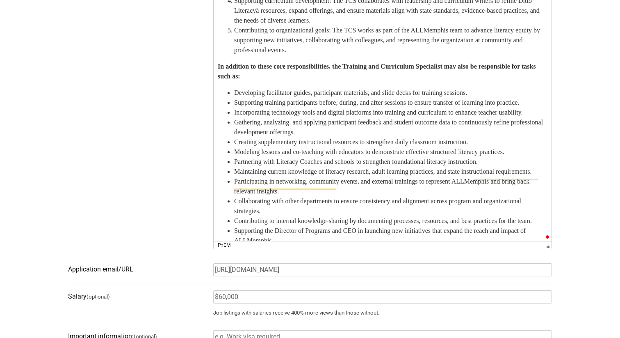
scroll to position [0, 0]
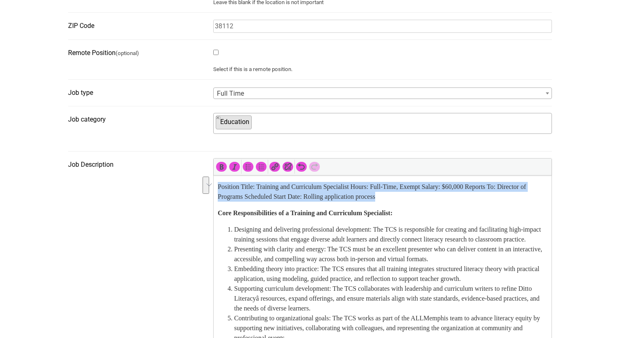
drag, startPoint x: 434, startPoint y: 195, endPoint x: 207, endPoint y: 176, distance: 227.8
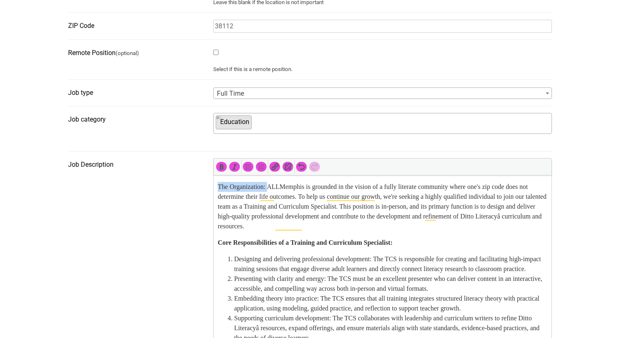
drag, startPoint x: 272, startPoint y: 189, endPoint x: 192, endPoint y: 188, distance: 79.6
click at [274, 238] on p "Core Responsibilities of a Training and Curriculum Specialist:" at bounding box center [383, 243] width 330 height 10
click at [280, 188] on p "The Organization: ALLMemphis is grounded in the vision of a fully literate comm…" at bounding box center [383, 206] width 330 height 49
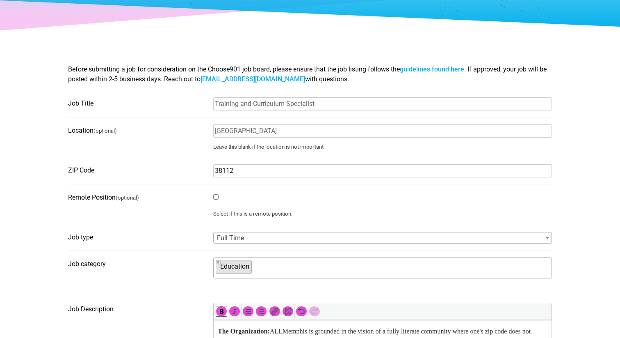
click at [239, 171] on input "38112" at bounding box center [382, 170] width 339 height 13
type input "38104"
click at [196, 182] on fieldset "ZIP Code 38104" at bounding box center [310, 174] width 484 height 21
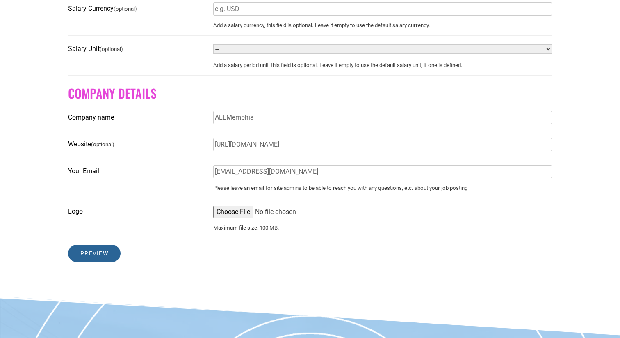
click at [93, 258] on input "Preview" at bounding box center [94, 253] width 53 height 17
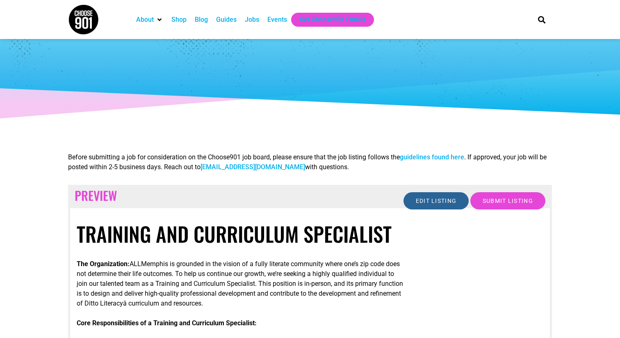
click at [425, 199] on input "Edit listing" at bounding box center [437, 200] width 66 height 17
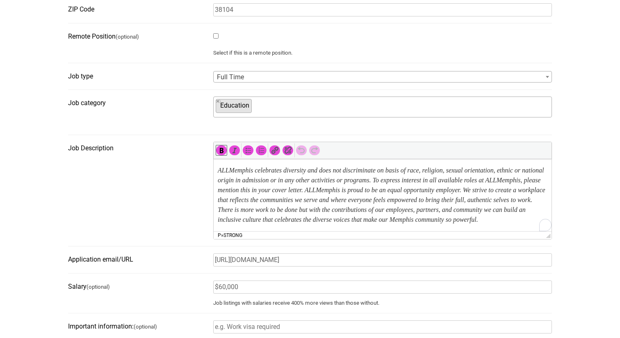
scroll to position [641, 0]
drag, startPoint x: 339, startPoint y: 197, endPoint x: 423, endPoint y: 199, distance: 85.0
click at [423, 157] on strong "To apply, please send a one-page cover letter, resume, and the names and contac…" at bounding box center [382, 143] width 328 height 27
click at [277, 154] on icon "Insert/edit link (⌘K)" at bounding box center [275, 150] width 8 height 8
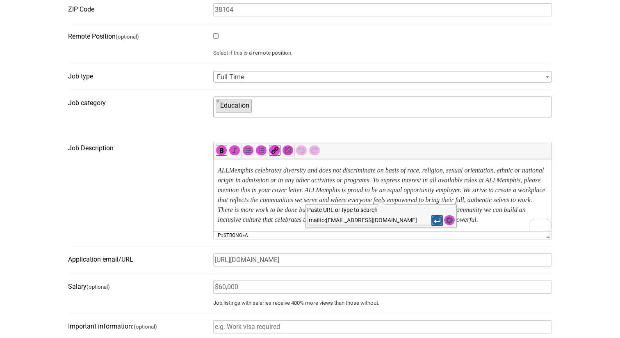
click at [440, 220] on icon "Apply" at bounding box center [437, 220] width 8 height 8
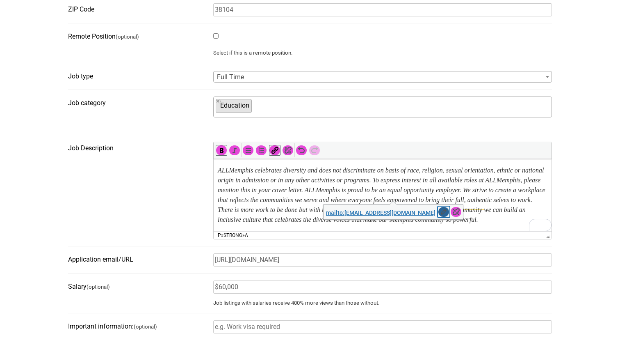
click at [440, 212] on icon "Edit" at bounding box center [444, 212] width 8 height 8
type input "mailto:careers@allmemphis.org"
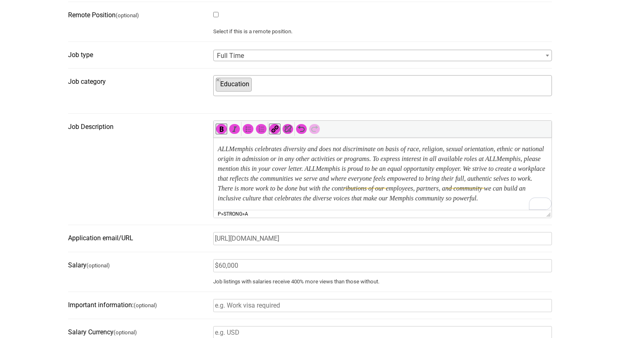
scroll to position [298, 0]
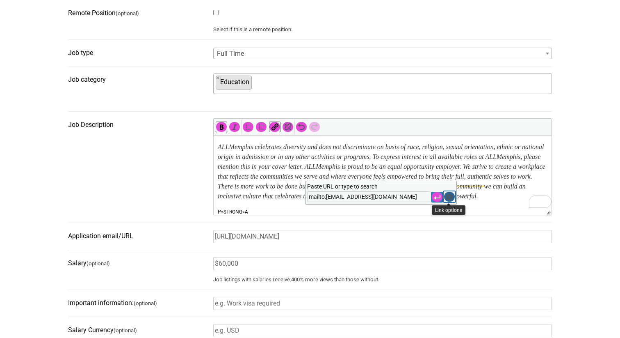
click at [450, 197] on icon "Link options" at bounding box center [450, 196] width 8 height 8
type input "mailto:careers@allmemphis.org"
type input "careers@allmemphis.org"
type input "Update"
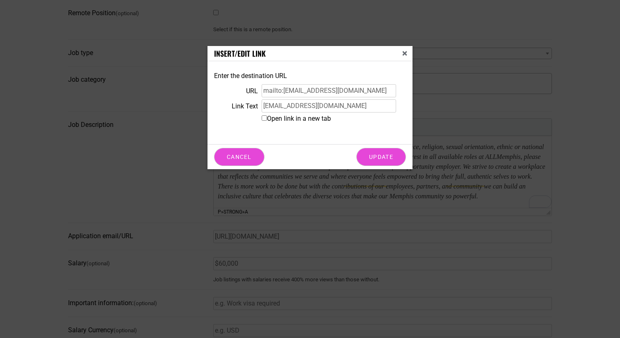
click at [284, 119] on label "Open link in a new tab" at bounding box center [272, 118] width 117 height 8
click at [267, 119] on input "Open link in a new tab" at bounding box center [264, 117] width 5 height 5
checkbox input "true"
click at [371, 151] on input "Update" at bounding box center [382, 157] width 50 height 18
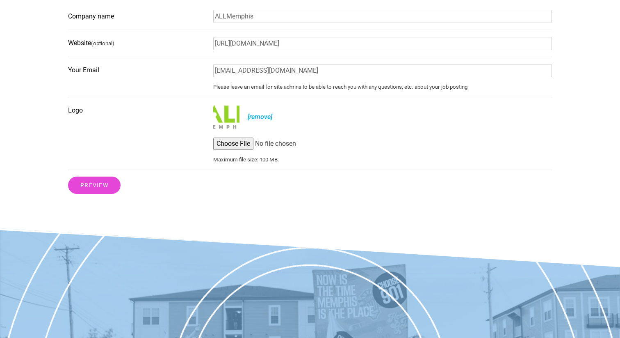
scroll to position [874, 0]
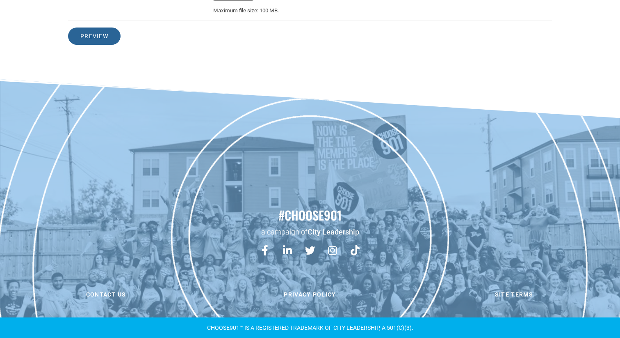
click at [97, 38] on input "Preview" at bounding box center [94, 35] width 53 height 17
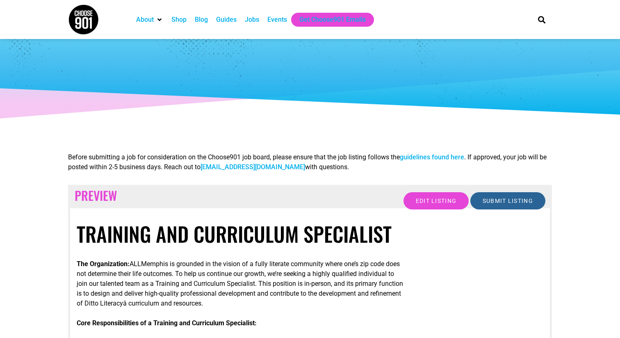
click at [494, 199] on input "Submit Listing" at bounding box center [508, 200] width 75 height 17
